Goal: Information Seeking & Learning: Understand process/instructions

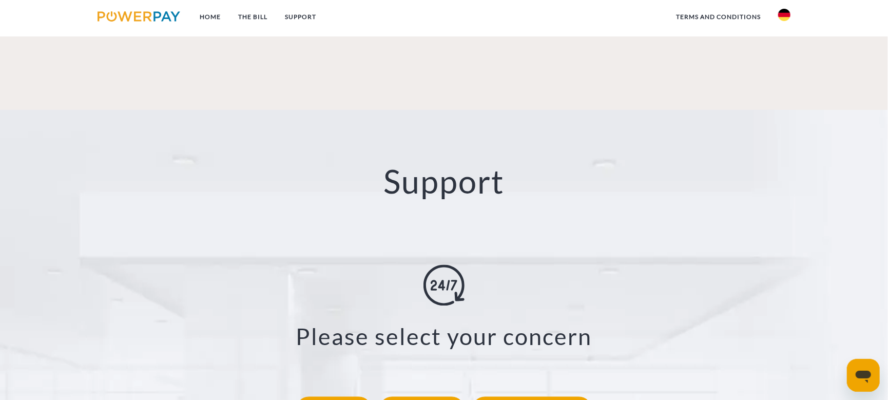
scroll to position [2045, 0]
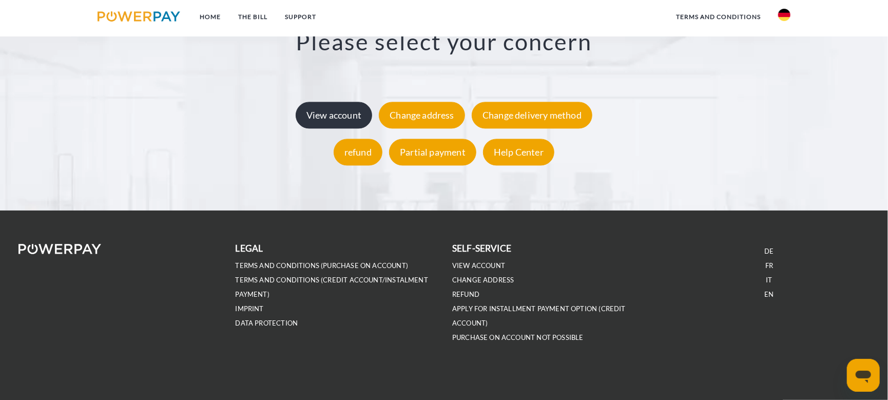
click at [330, 119] on font "View account" at bounding box center [334, 115] width 55 height 11
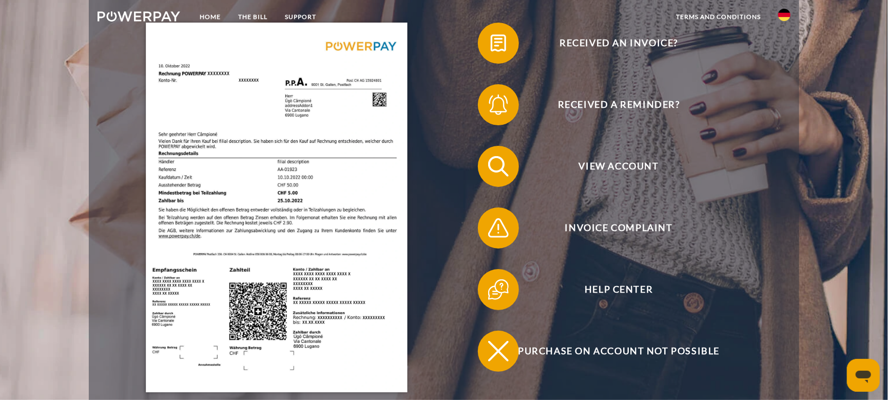
scroll to position [0, 0]
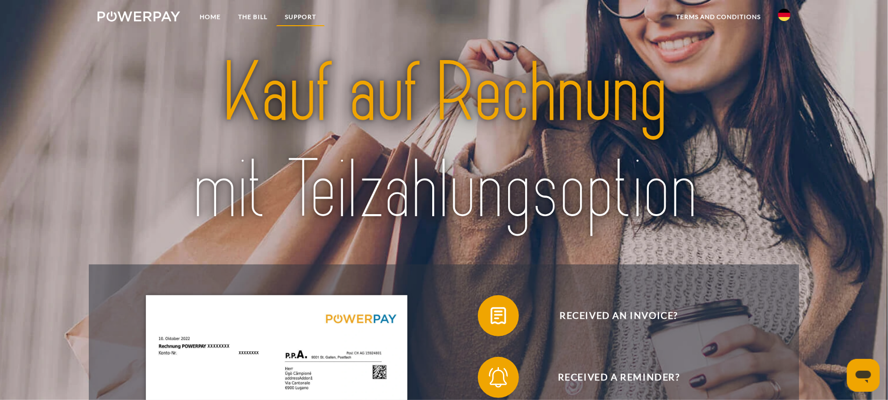
click at [292, 16] on font "SUPPORT" at bounding box center [300, 17] width 31 height 8
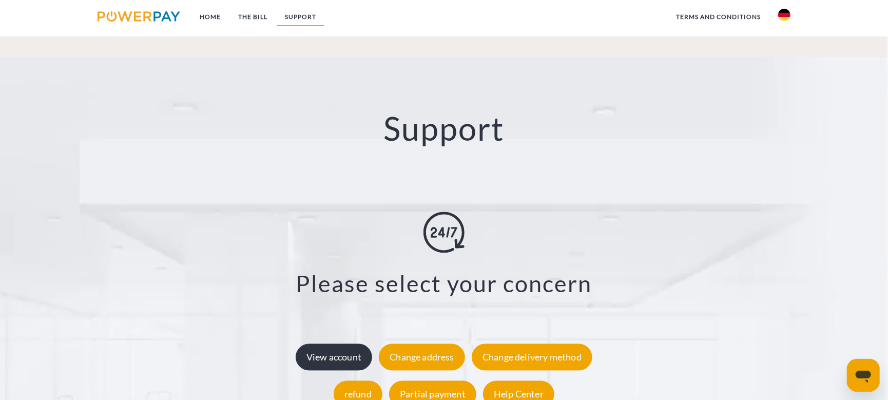
scroll to position [1863, 0]
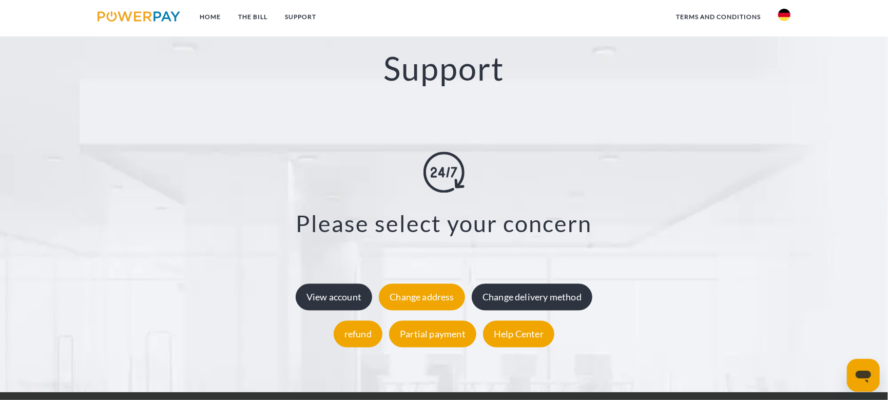
click at [571, 301] on font "Change delivery method" at bounding box center [532, 297] width 99 height 11
click at [505, 297] on font "Change delivery method" at bounding box center [532, 297] width 99 height 11
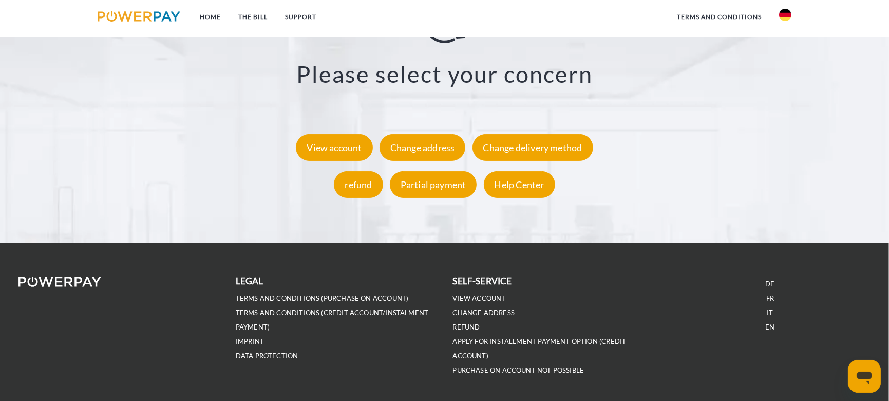
scroll to position [2045, 0]
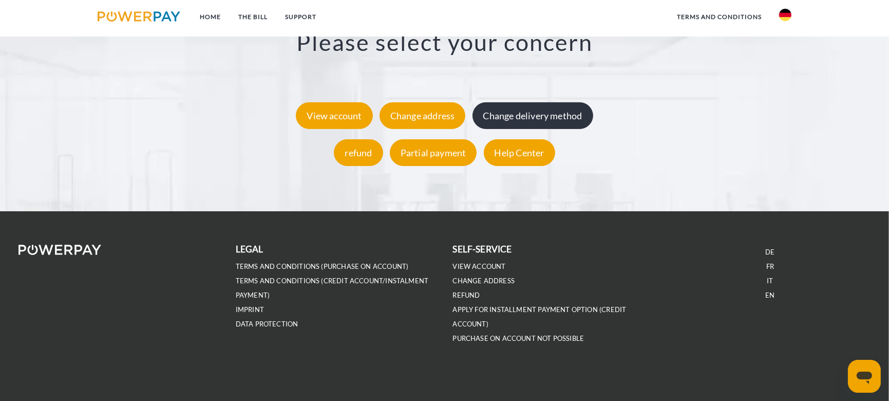
click at [515, 120] on font "Change delivery method" at bounding box center [532, 115] width 99 height 11
